Goal: Leave review/rating: Leave review/rating

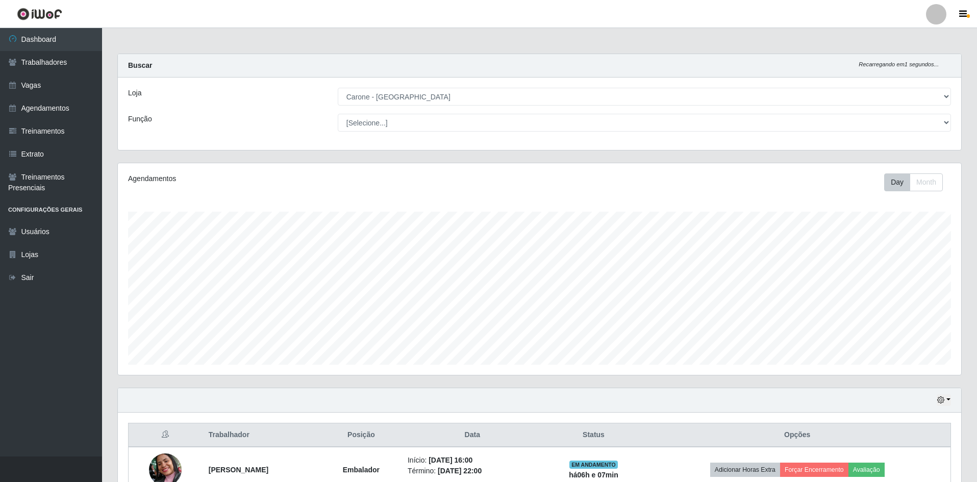
select select "505"
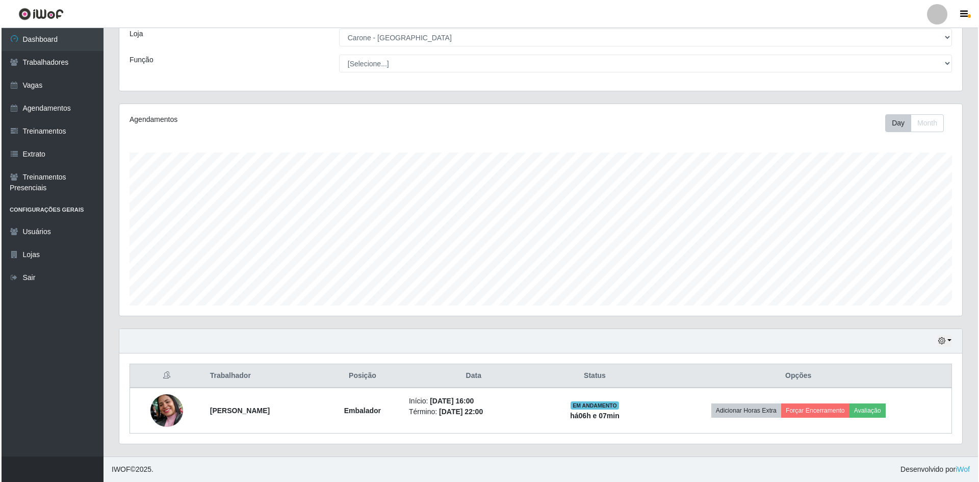
scroll to position [212, 843]
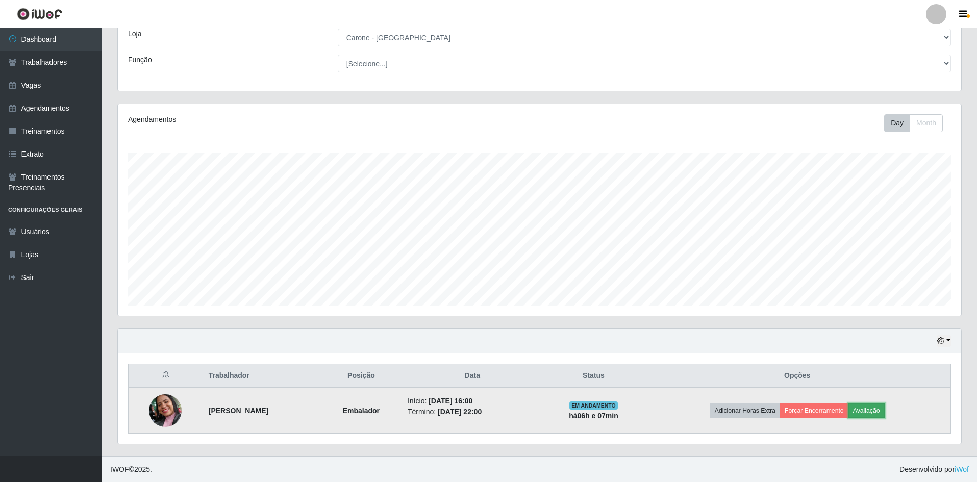
click at [884, 418] on button "Avaliação" at bounding box center [866, 410] width 36 height 14
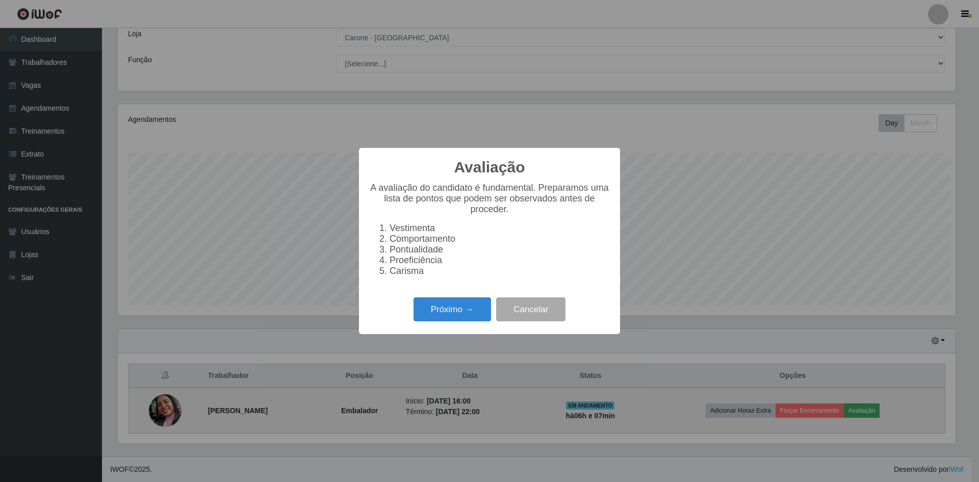
scroll to position [212, 838]
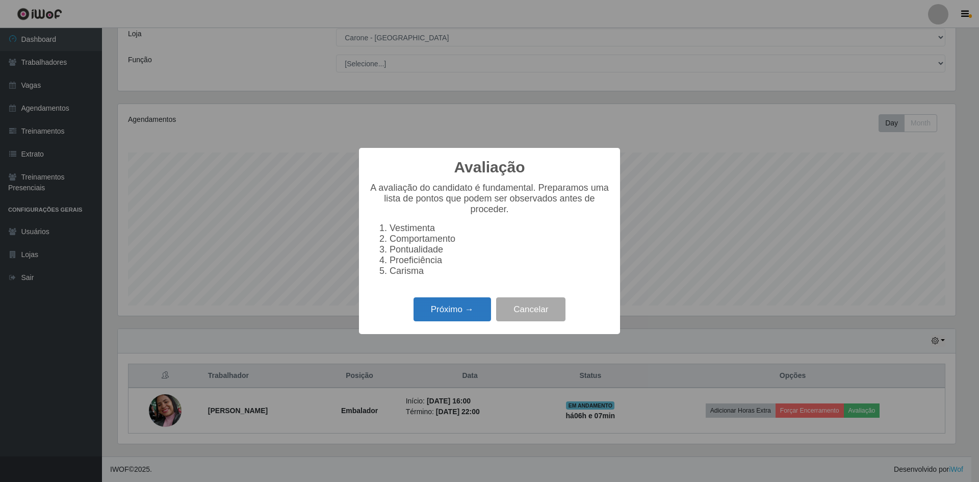
click at [458, 316] on button "Próximo →" at bounding box center [453, 309] width 78 height 24
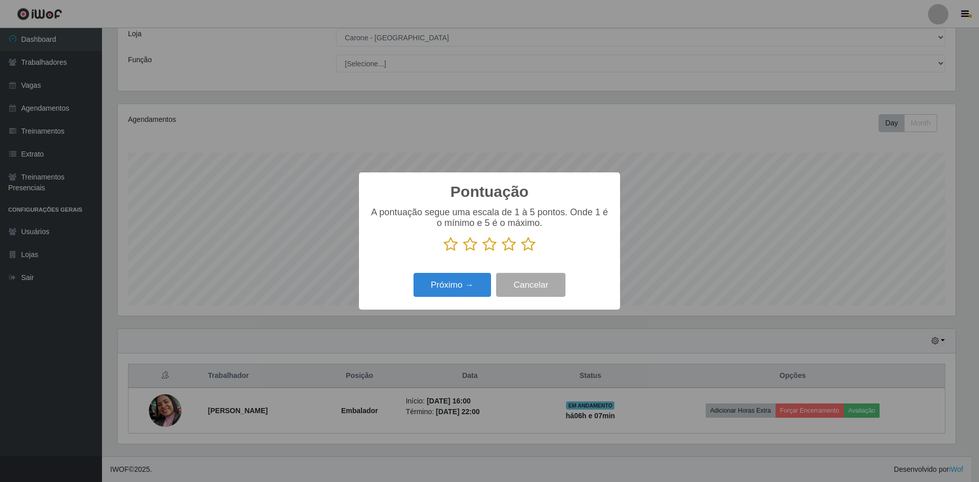
click at [527, 250] on icon at bounding box center [528, 244] width 14 height 15
click at [521, 252] on input "radio" at bounding box center [521, 252] width 0 height 0
click at [471, 286] on button "Próximo →" at bounding box center [453, 285] width 78 height 24
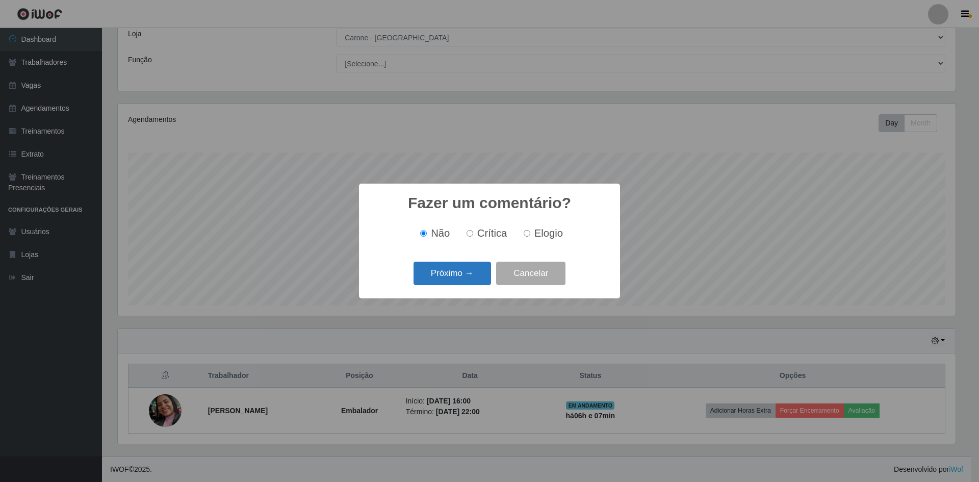
click at [465, 273] on button "Próximo →" at bounding box center [453, 274] width 78 height 24
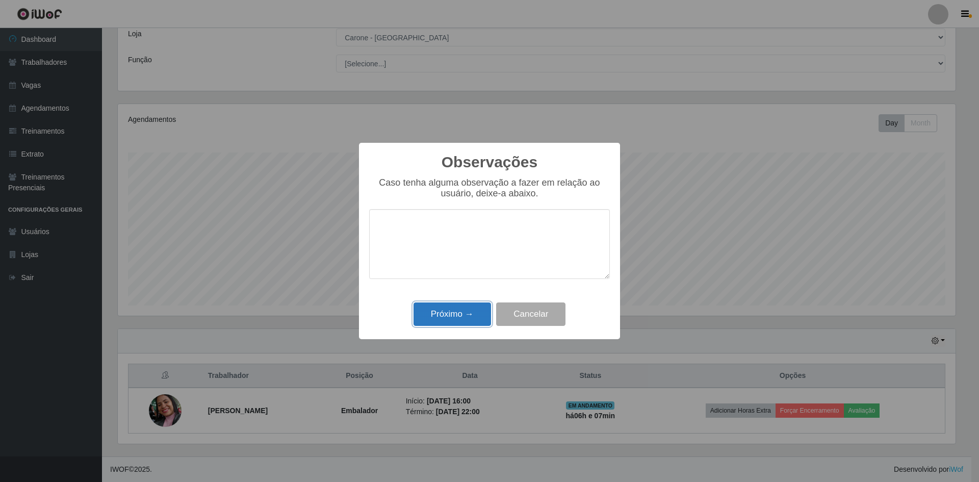
click at [447, 313] on button "Próximo →" at bounding box center [453, 314] width 78 height 24
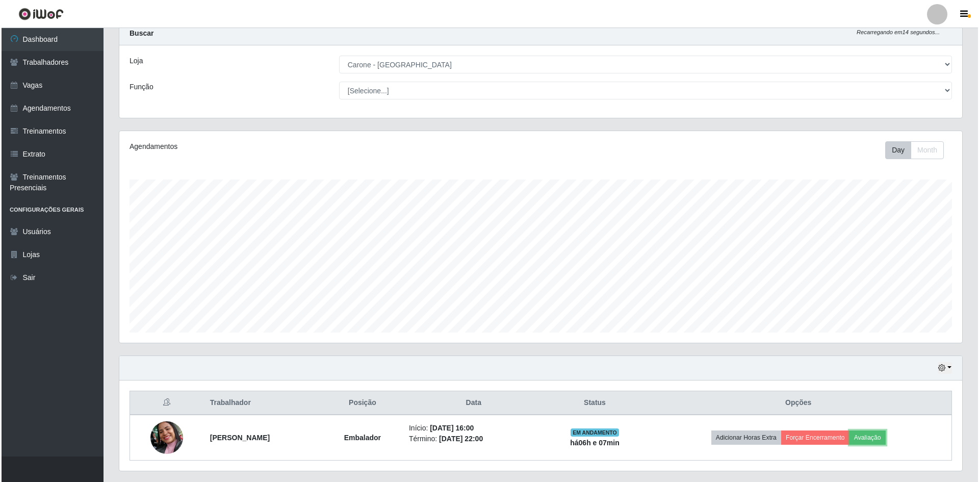
scroll to position [59, 0]
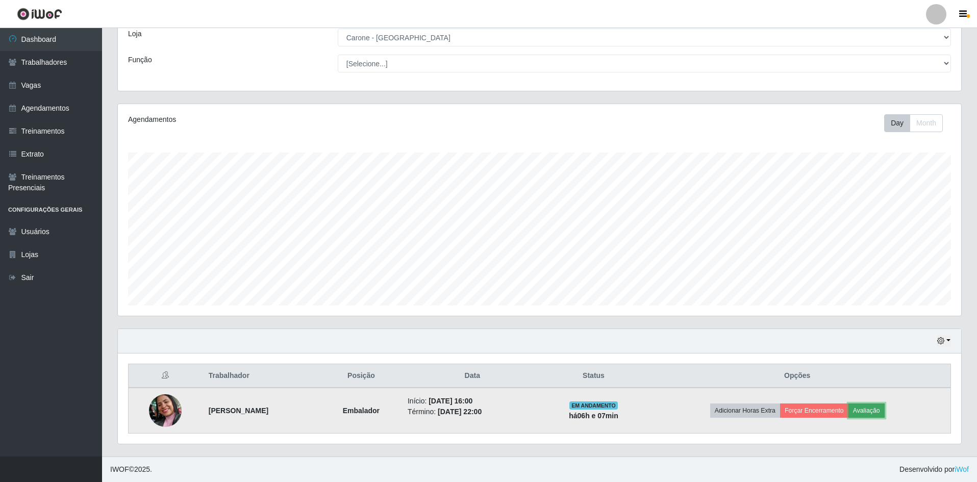
click at [884, 408] on button "Avaliação" at bounding box center [866, 410] width 36 height 14
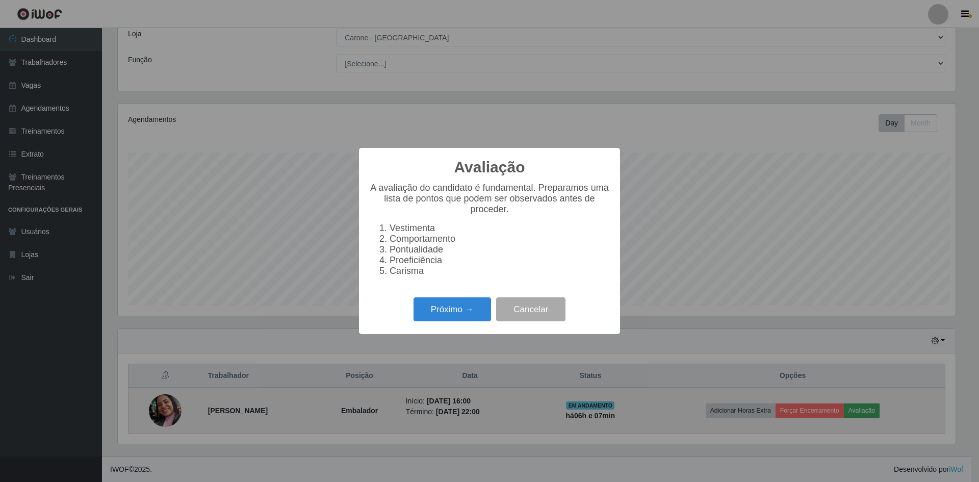
scroll to position [212, 838]
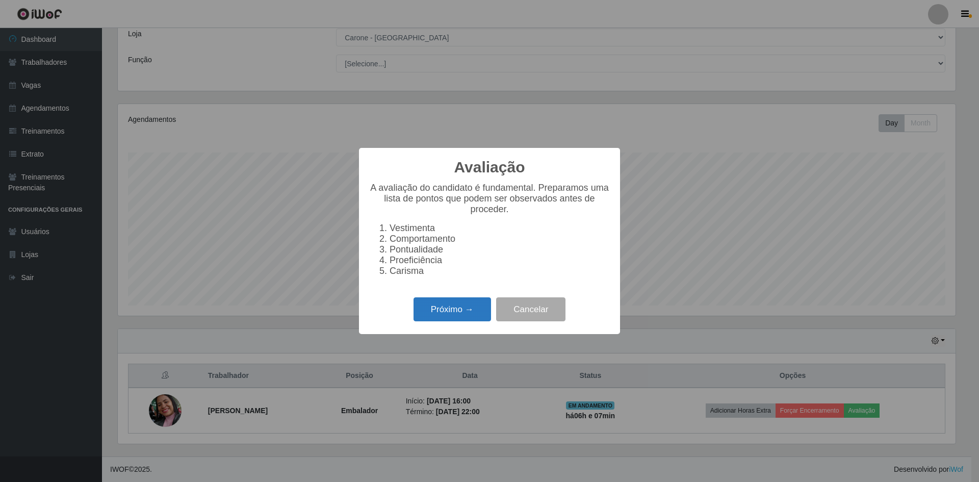
click at [466, 318] on button "Próximo →" at bounding box center [453, 309] width 78 height 24
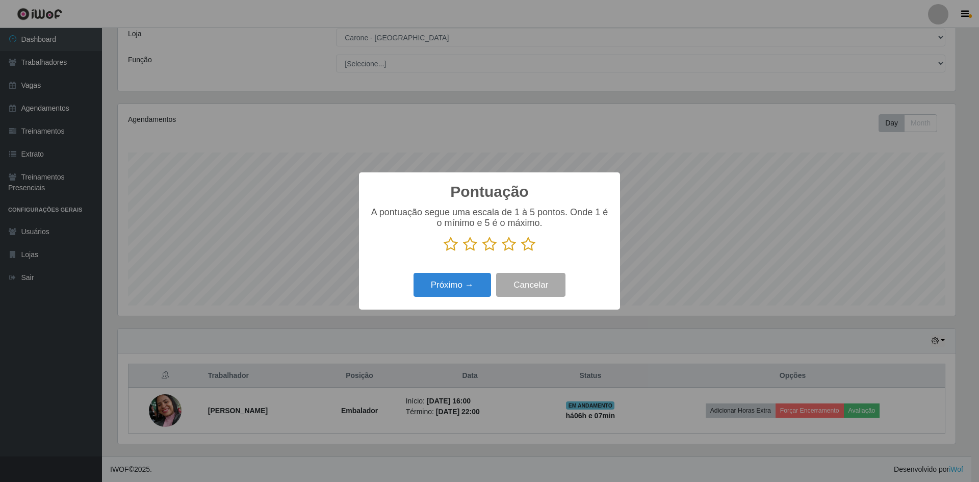
click at [530, 247] on icon at bounding box center [528, 244] width 14 height 15
click at [521, 252] on input "radio" at bounding box center [521, 252] width 0 height 0
click at [465, 289] on button "Próximo →" at bounding box center [453, 285] width 78 height 24
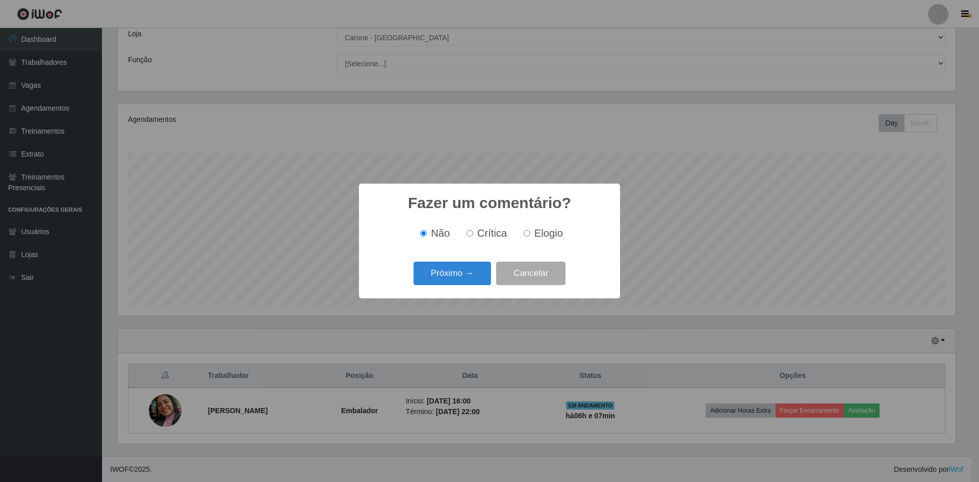
click at [459, 291] on div "Fazer um comentário? × Não Crítica Elogio Próximo → Cancelar" at bounding box center [489, 241] width 261 height 114
click at [476, 277] on button "Próximo →" at bounding box center [453, 274] width 78 height 24
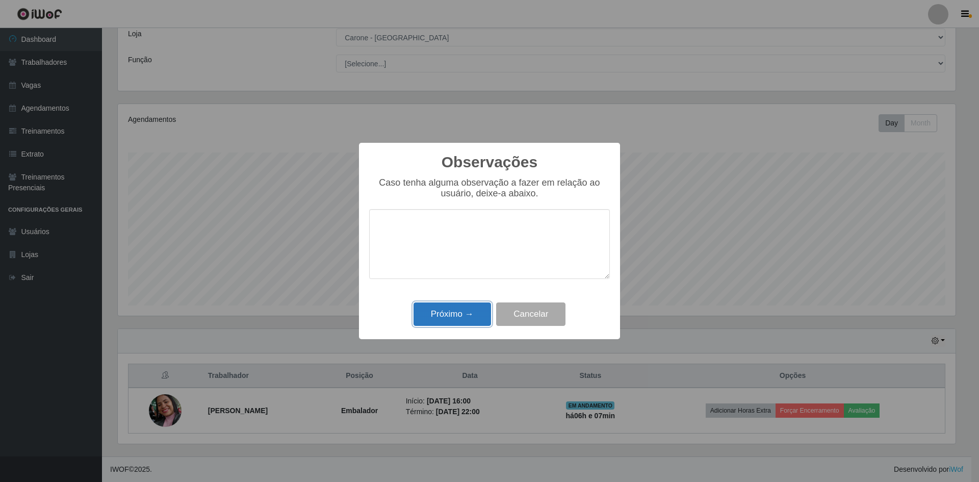
click at [459, 314] on button "Próximo →" at bounding box center [453, 314] width 78 height 24
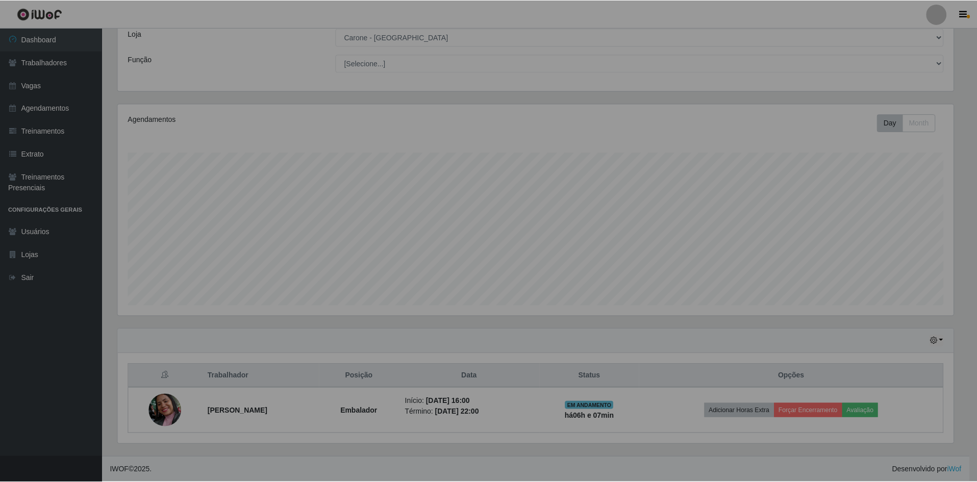
scroll to position [212, 843]
